Goal: Information Seeking & Learning: Learn about a topic

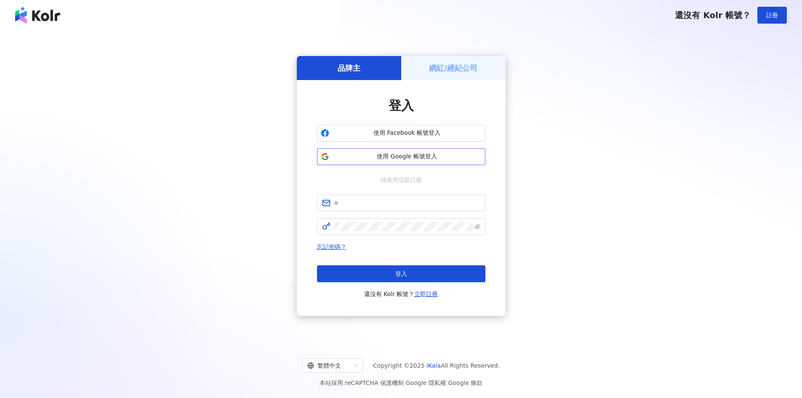
click at [429, 157] on span "使用 Google 帳號登入" at bounding box center [406, 156] width 149 height 8
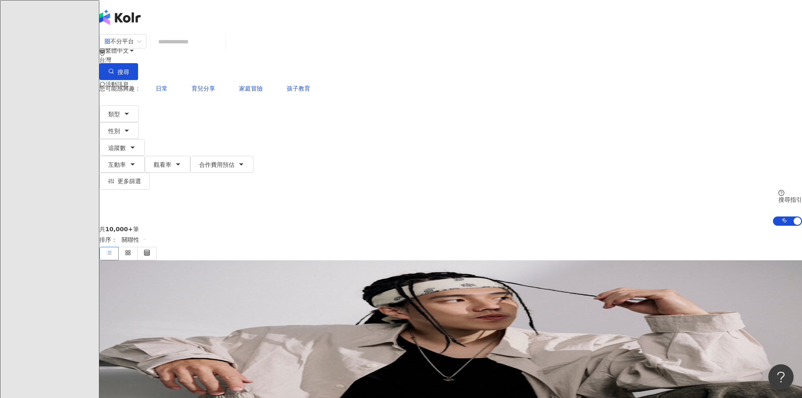
type input "*"
paste input "**********"
type input "**********"
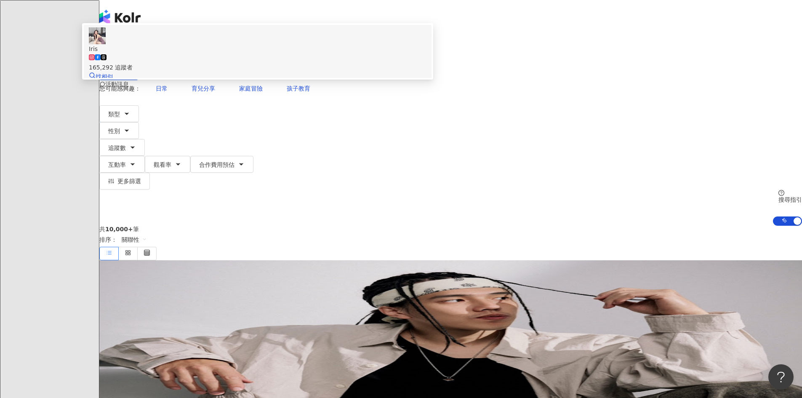
click at [393, 53] on span "Iris" at bounding box center [257, 48] width 337 height 9
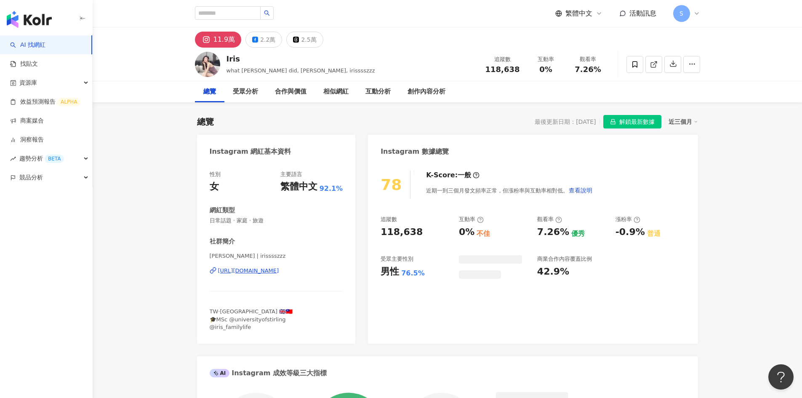
click at [635, 119] on span "解鎖最新數據" at bounding box center [636, 121] width 35 height 13
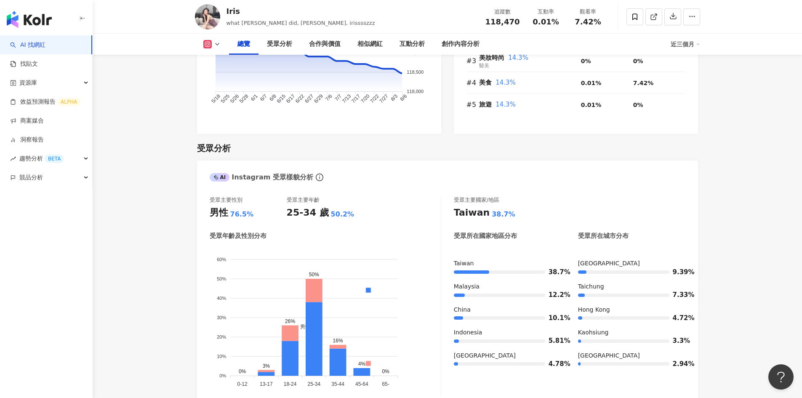
scroll to position [631, 0]
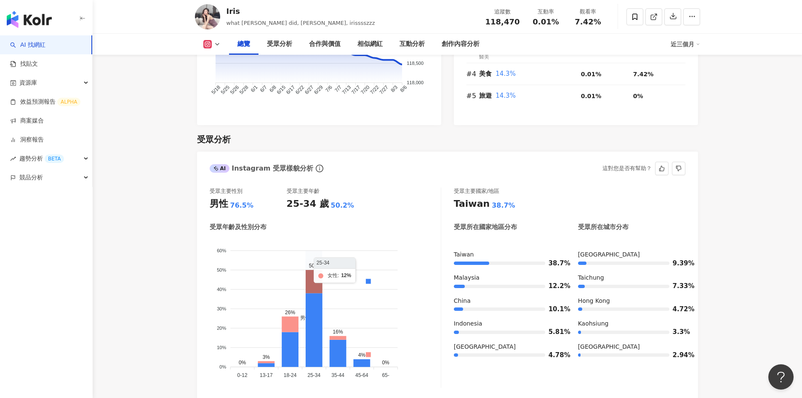
click at [315, 285] on icon at bounding box center [313, 281] width 17 height 23
click at [316, 320] on icon at bounding box center [313, 330] width 17 height 74
click at [284, 328] on icon at bounding box center [289, 324] width 17 height 16
click at [286, 345] on icon at bounding box center [289, 349] width 17 height 35
click at [344, 356] on icon at bounding box center [337, 353] width 17 height 27
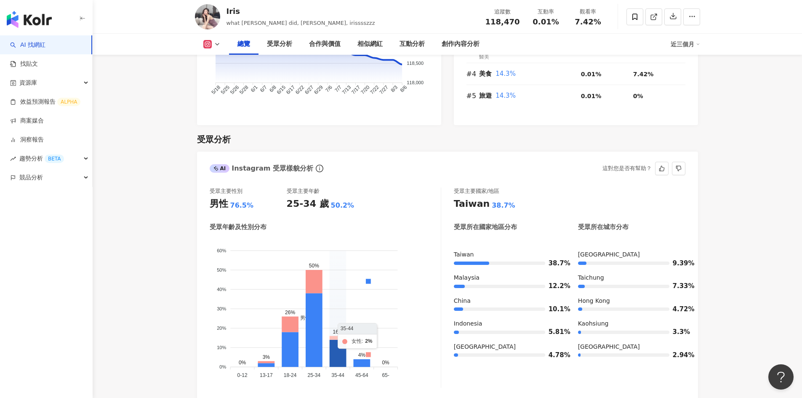
click at [336, 338] on icon at bounding box center [337, 338] width 17 height 4
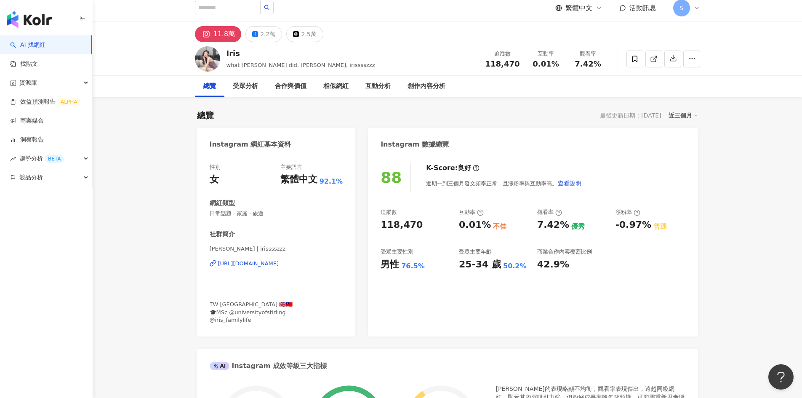
scroll to position [0, 0]
